Goal: Transaction & Acquisition: Obtain resource

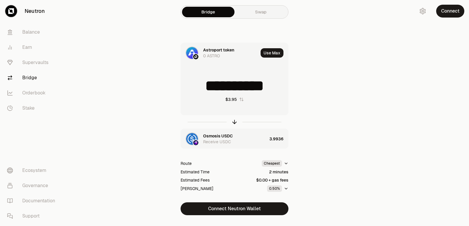
click at [230, 121] on div at bounding box center [234, 121] width 108 height 13
click at [232, 122] on icon "button" at bounding box center [234, 122] width 6 height 6
click at [236, 122] on icon "button" at bounding box center [234, 122] width 6 height 6
drag, startPoint x: 270, startPoint y: 91, endPoint x: 209, endPoint y: 94, distance: 61.3
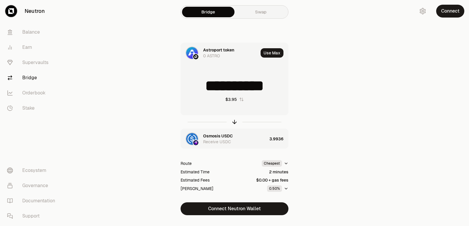
click at [209, 94] on input "**********" at bounding box center [234, 86] width 107 height 18
type input "***"
click at [232, 120] on icon "button" at bounding box center [234, 122] width 6 height 6
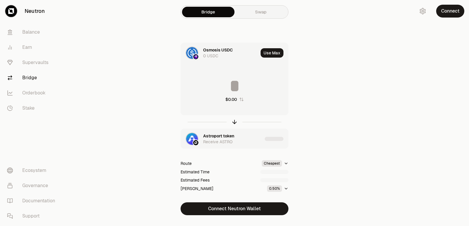
click at [234, 84] on input at bounding box center [234, 86] width 107 height 18
type input "*"
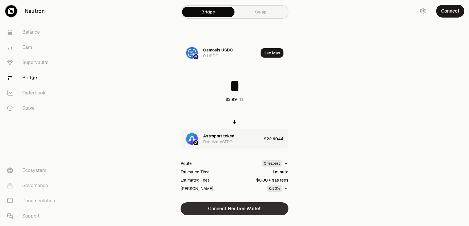
type input "*"
click at [235, 209] on button "Connect Neutron Wallet" at bounding box center [234, 209] width 108 height 13
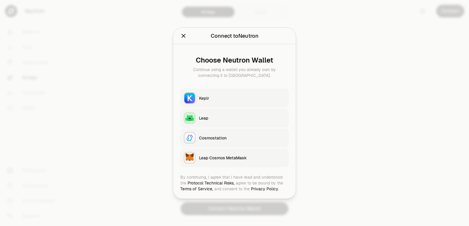
click at [226, 98] on div "Keplr" at bounding box center [242, 98] width 86 height 6
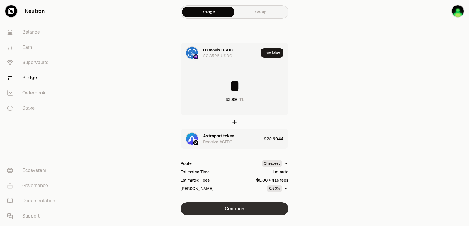
click at [226, 207] on button "Continue" at bounding box center [234, 209] width 108 height 13
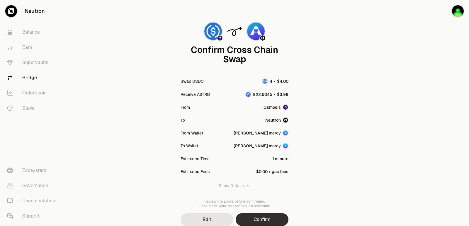
scroll to position [48, 0]
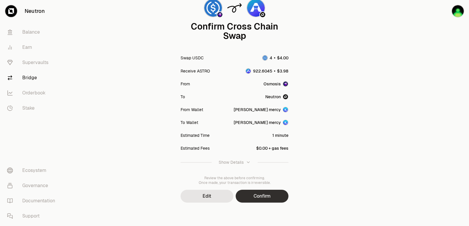
click at [258, 197] on button "Confirm" at bounding box center [262, 196] width 53 height 13
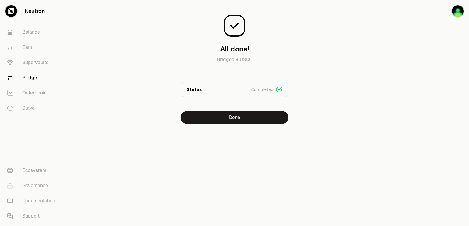
click at [125, 77] on section "All done! Bridged 4 USDC Status Completed Signed Broadcasted Bridged Done" at bounding box center [234, 74] width 225 height 148
click at [237, 122] on button "Done" at bounding box center [234, 117] width 108 height 13
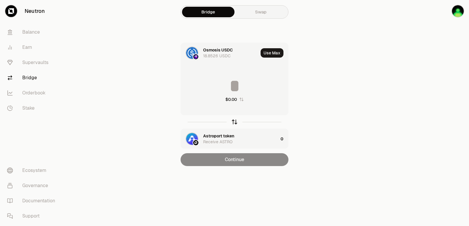
click at [233, 124] on icon "button" at bounding box center [234, 122] width 6 height 6
click at [271, 57] on button "Use Max" at bounding box center [271, 52] width 23 height 9
type input "**********"
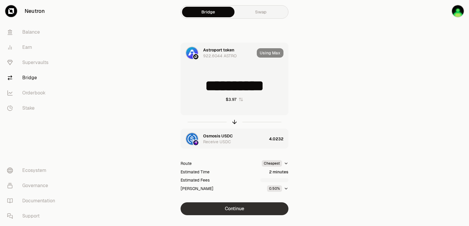
click at [231, 215] on button "Continue" at bounding box center [234, 209] width 108 height 13
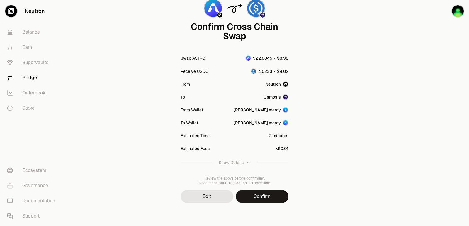
scroll to position [48, 0]
click at [274, 197] on button "Confirm" at bounding box center [262, 196] width 53 height 13
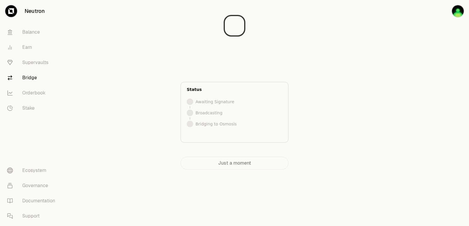
scroll to position [0, 0]
